Goal: Information Seeking & Learning: Learn about a topic

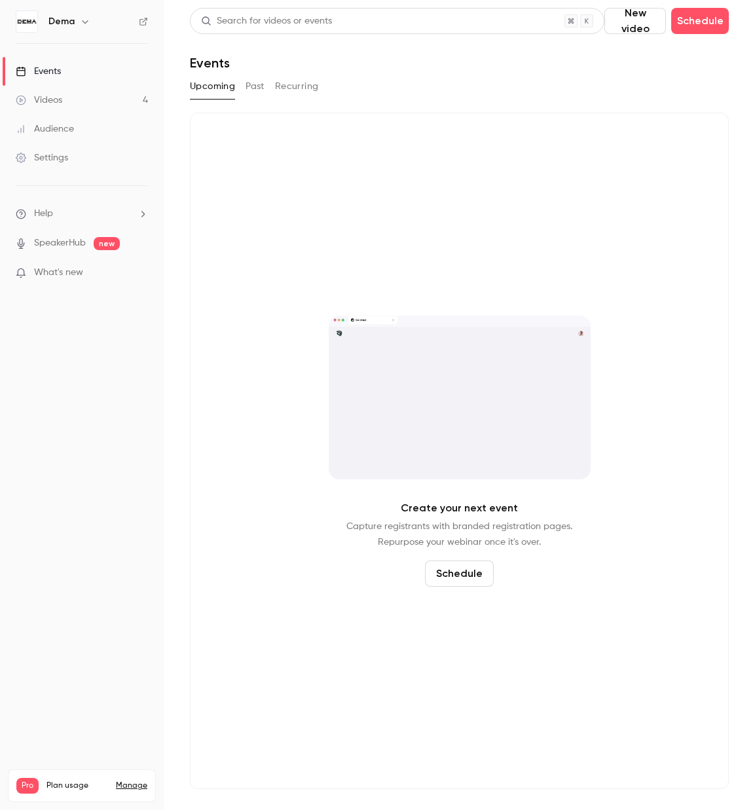
click at [64, 123] on div "Audience" at bounding box center [45, 128] width 58 height 13
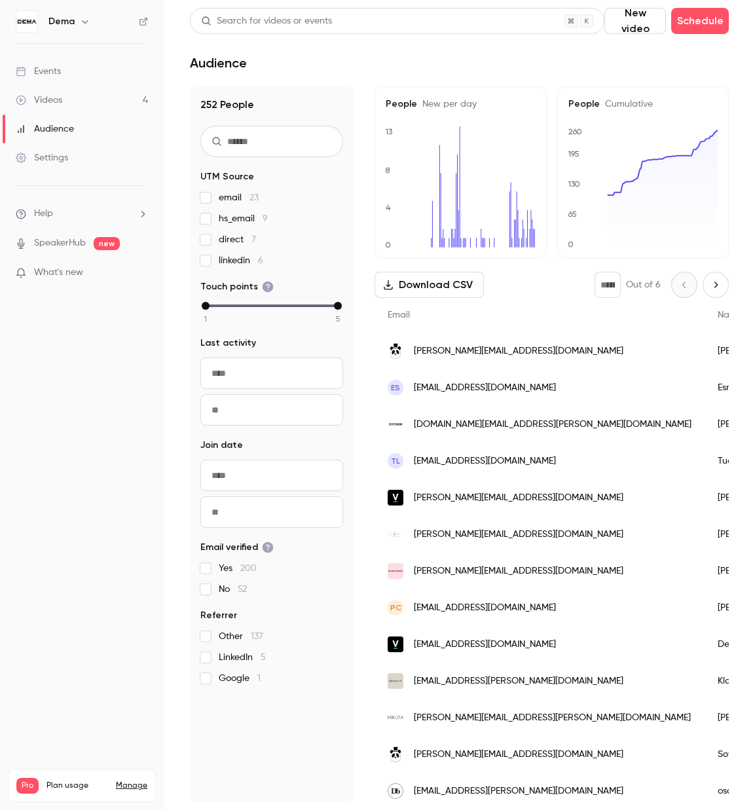
click at [61, 101] on div "Videos" at bounding box center [39, 100] width 46 height 13
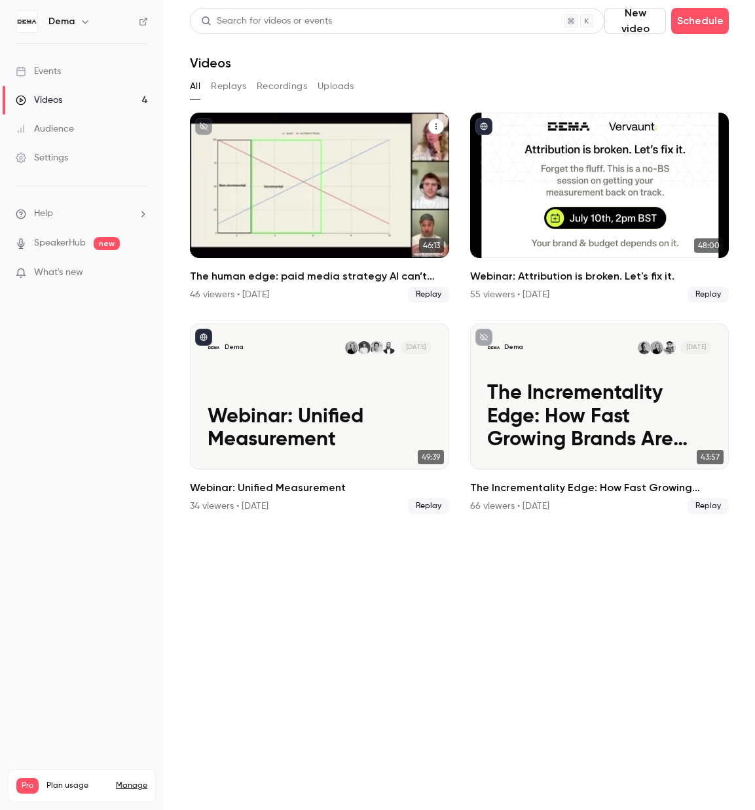
click at [363, 271] on h2 "The human edge: paid media strategy AI can’t replace" at bounding box center [319, 277] width 259 height 16
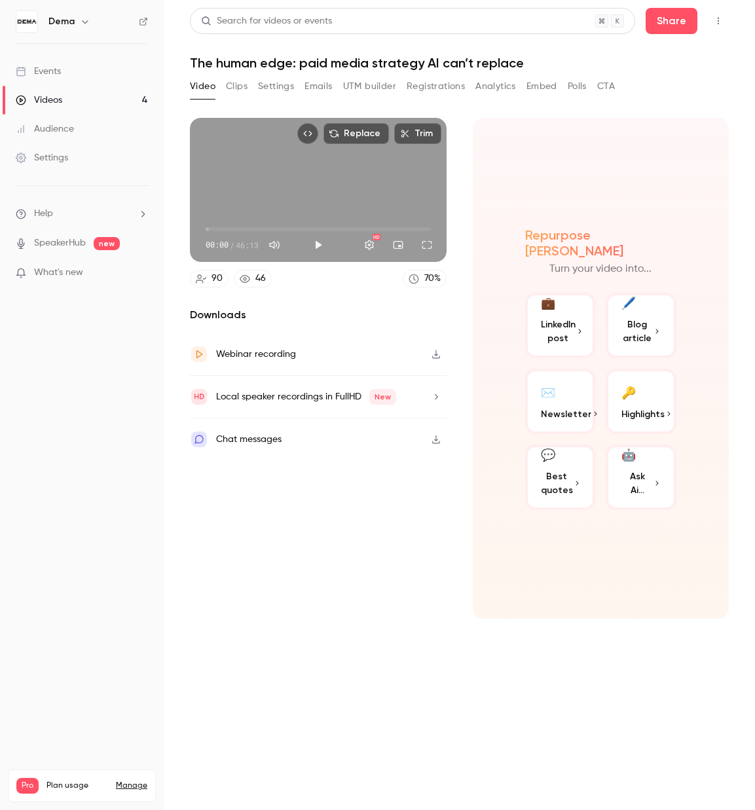
click at [494, 84] on button "Analytics" at bounding box center [495, 86] width 41 height 21
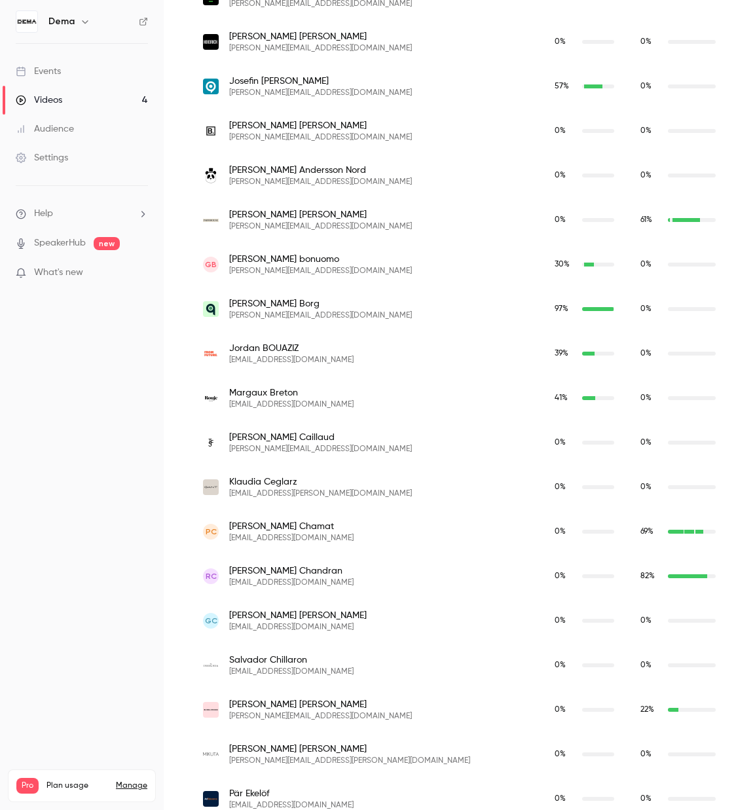
scroll to position [3015, 0]
